Goal: Task Accomplishment & Management: Manage account settings

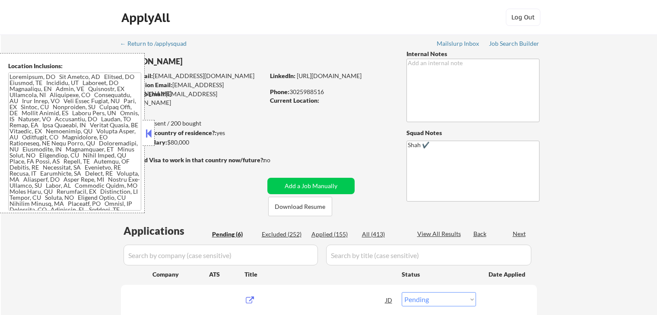
select select ""pending""
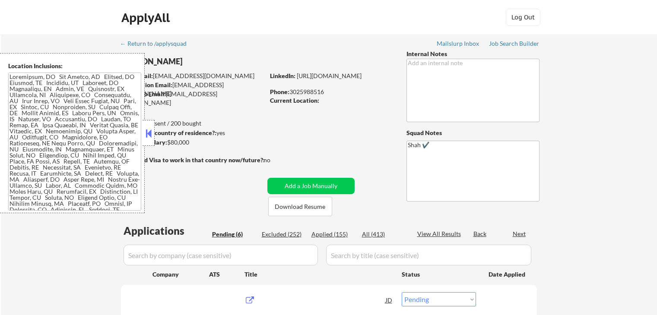
select select ""pending""
click at [147, 133] on button at bounding box center [149, 133] width 10 height 13
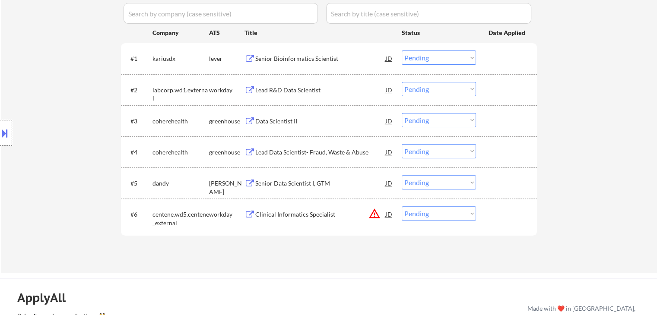
scroll to position [259, 0]
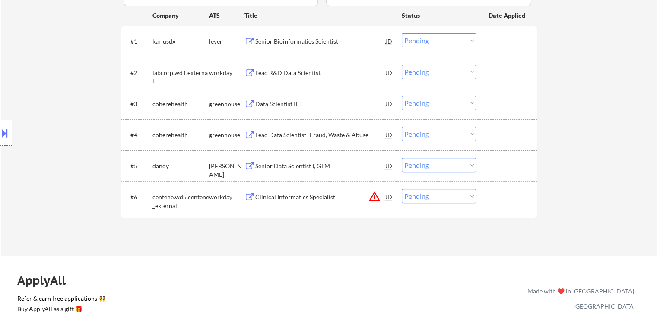
click at [276, 104] on div "Data Scientist II" at bounding box center [320, 104] width 130 height 9
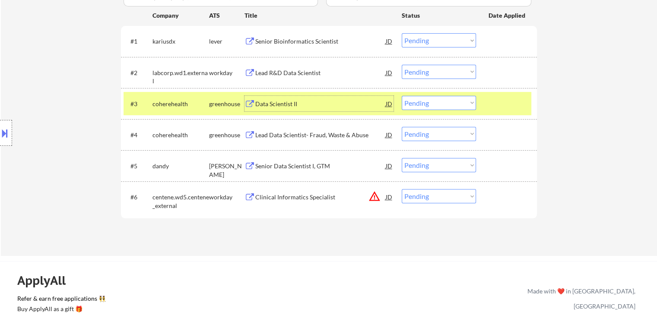
click at [315, 40] on div "Senior Bioinformatics Scientist" at bounding box center [320, 41] width 130 height 9
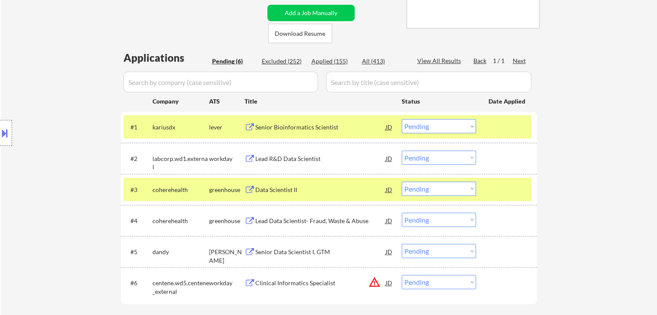
scroll to position [173, 0]
click at [418, 125] on select "Choose an option... Pending Applied Excluded (Questions) Excluded (Expired) Exc…" at bounding box center [439, 127] width 74 height 14
click at [402, 120] on select "Choose an option... Pending Applied Excluded (Questions) Excluded (Expired) Exc…" at bounding box center [439, 127] width 74 height 14
select select ""pending""
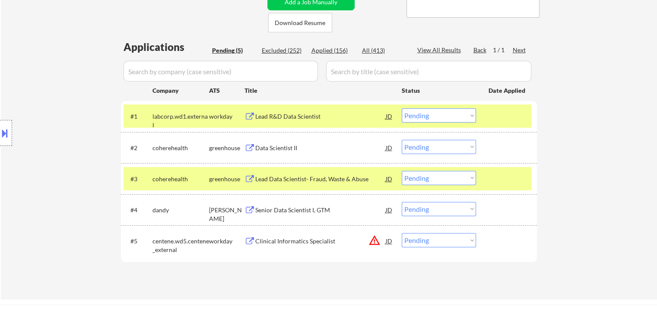
scroll to position [216, 0]
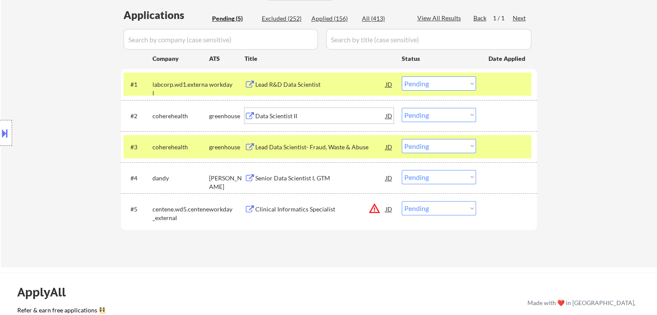
click at [274, 115] on div "Data Scientist II" at bounding box center [320, 116] width 130 height 9
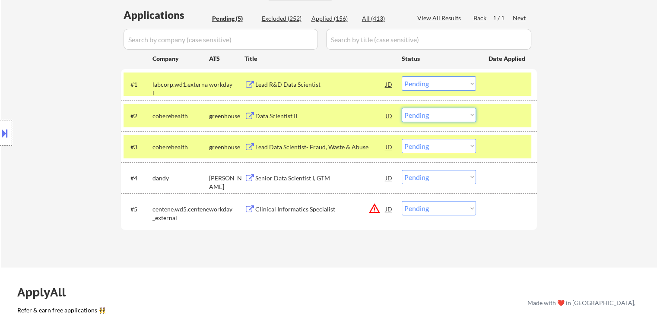
click at [420, 116] on select "Choose an option... Pending Applied Excluded (Questions) Excluded (Expired) Exc…" at bounding box center [439, 115] width 74 height 14
click at [402, 108] on select "Choose an option... Pending Applied Excluded (Questions) Excluded (Expired) Exc…" at bounding box center [439, 115] width 74 height 14
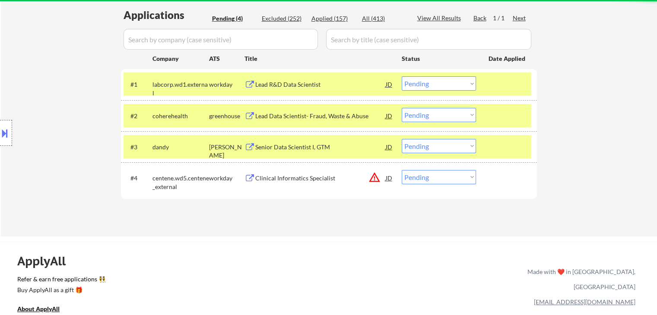
click at [304, 114] on div "Lead Data Scientist- Fraud, Waste & Abuse" at bounding box center [320, 116] width 130 height 9
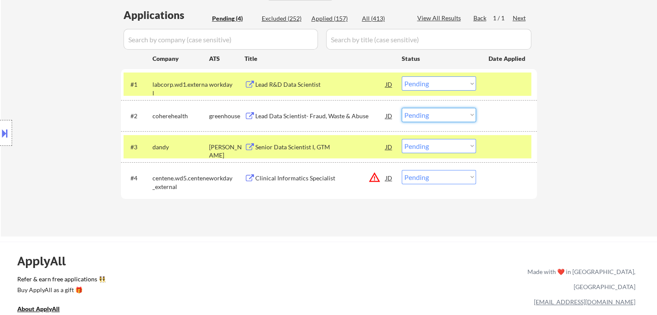
click at [435, 116] on select "Choose an option... Pending Applied Excluded (Questions) Excluded (Expired) Exc…" at bounding box center [439, 115] width 74 height 14
click at [402, 108] on select "Choose an option... Pending Applied Excluded (Questions) Excluded (Expired) Exc…" at bounding box center [439, 115] width 74 height 14
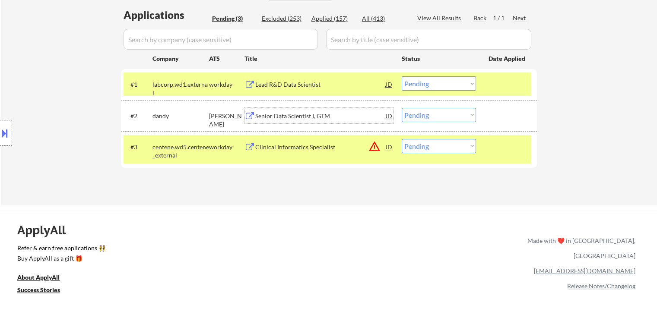
click at [299, 115] on div "Senior Data Scientist I, GTM" at bounding box center [320, 116] width 130 height 9
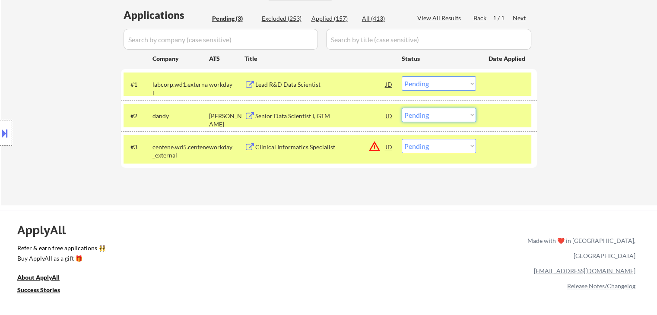
click at [420, 114] on select "Choose an option... Pending Applied Excluded (Questions) Excluded (Expired) Exc…" at bounding box center [439, 115] width 74 height 14
click at [402, 108] on select "Choose an option... Pending Applied Excluded (Questions) Excluded (Expired) Exc…" at bounding box center [439, 115] width 74 height 14
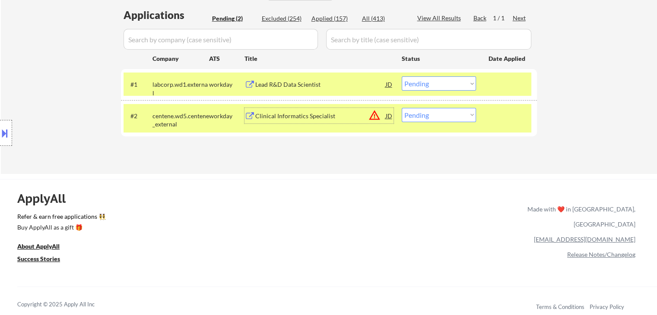
click at [321, 113] on div "Clinical Informatics Specialist" at bounding box center [320, 116] width 130 height 9
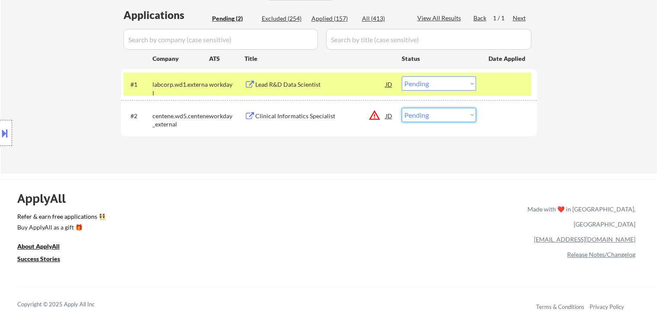
click at [429, 117] on select "Choose an option... Pending Applied Excluded (Questions) Excluded (Expired) Exc…" at bounding box center [439, 115] width 74 height 14
select select ""excluded__location_""
click at [402, 108] on select "Choose an option... Pending Applied Excluded (Questions) Excluded (Expired) Exc…" at bounding box center [439, 115] width 74 height 14
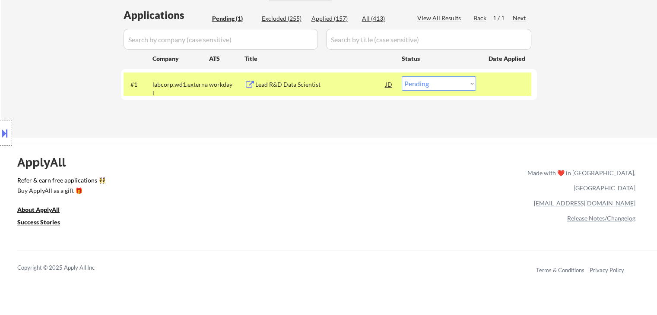
click at [294, 86] on div "Lead R&D Data Scientist" at bounding box center [320, 84] width 130 height 9
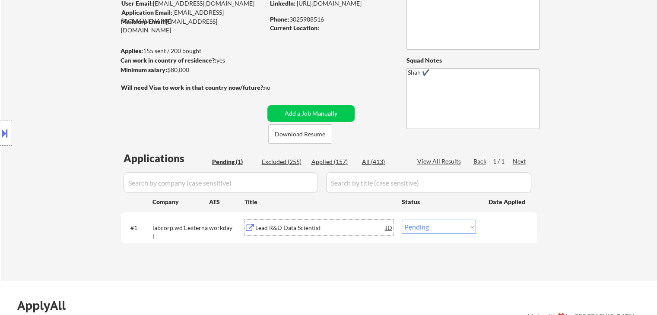
scroll to position [130, 0]
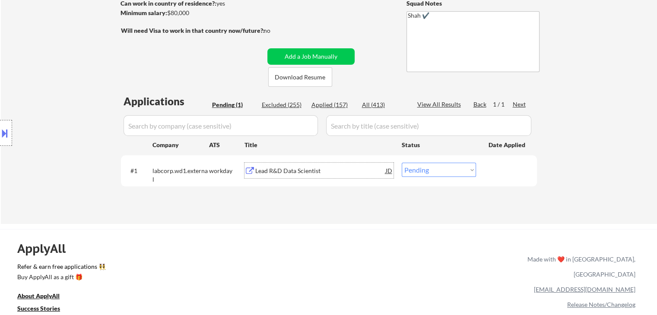
click at [430, 167] on select "Choose an option... Pending Applied Excluded (Questions) Excluded (Expired) Exc…" at bounding box center [439, 170] width 74 height 14
select select ""applied""
click at [402, 163] on select "Choose an option... Pending Applied Excluded (Questions) Excluded (Expired) Exc…" at bounding box center [439, 170] width 74 height 14
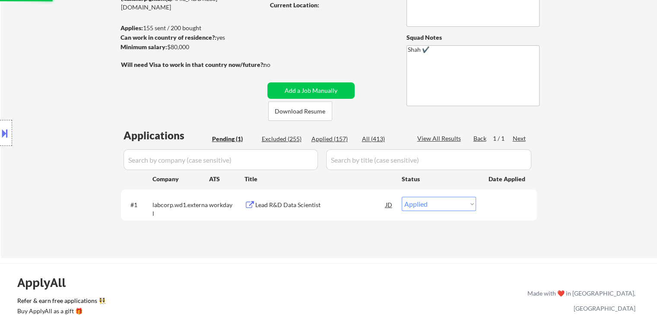
scroll to position [43, 0]
